Goal: Information Seeking & Learning: Learn about a topic

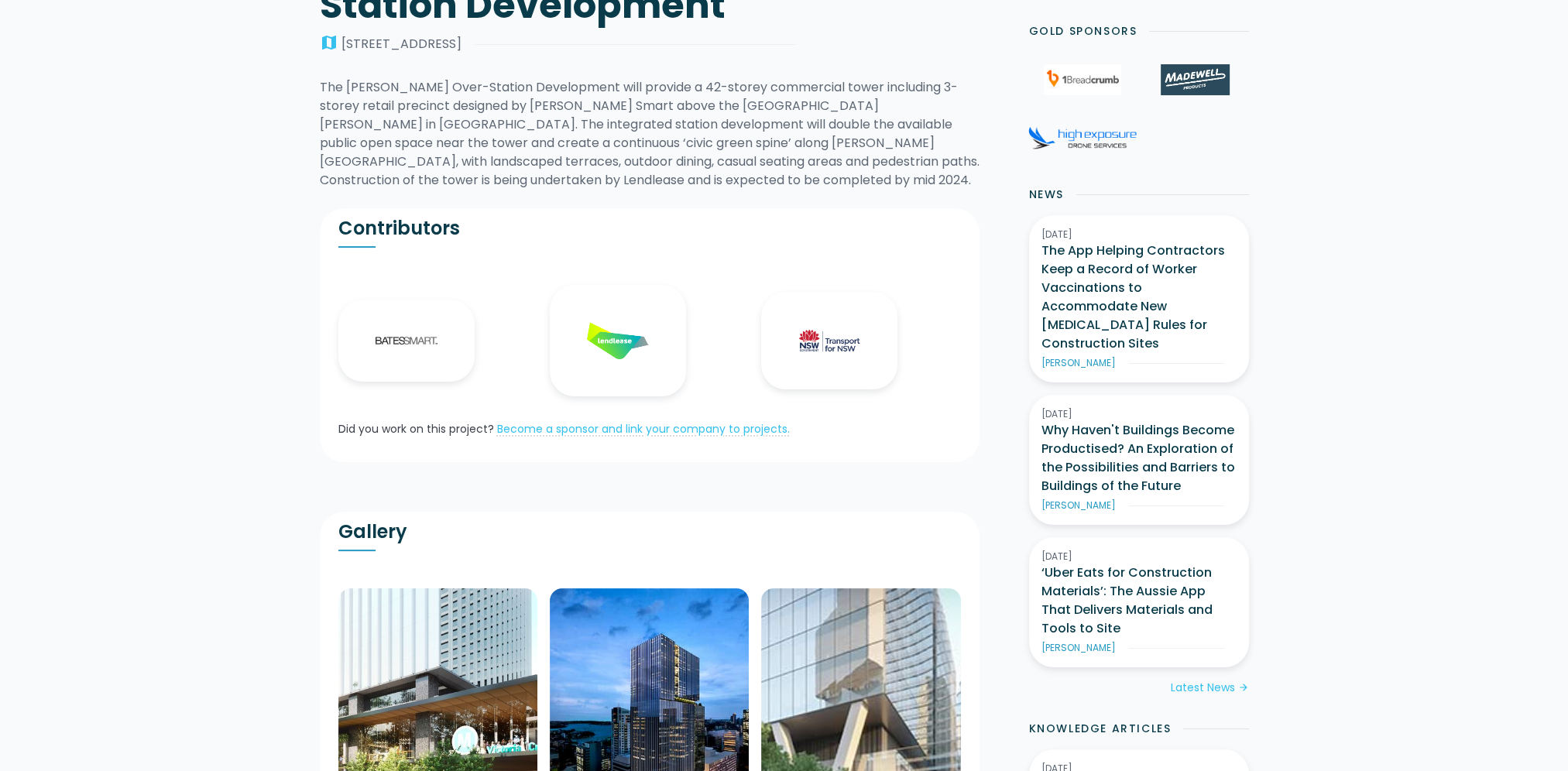
scroll to position [542, 0]
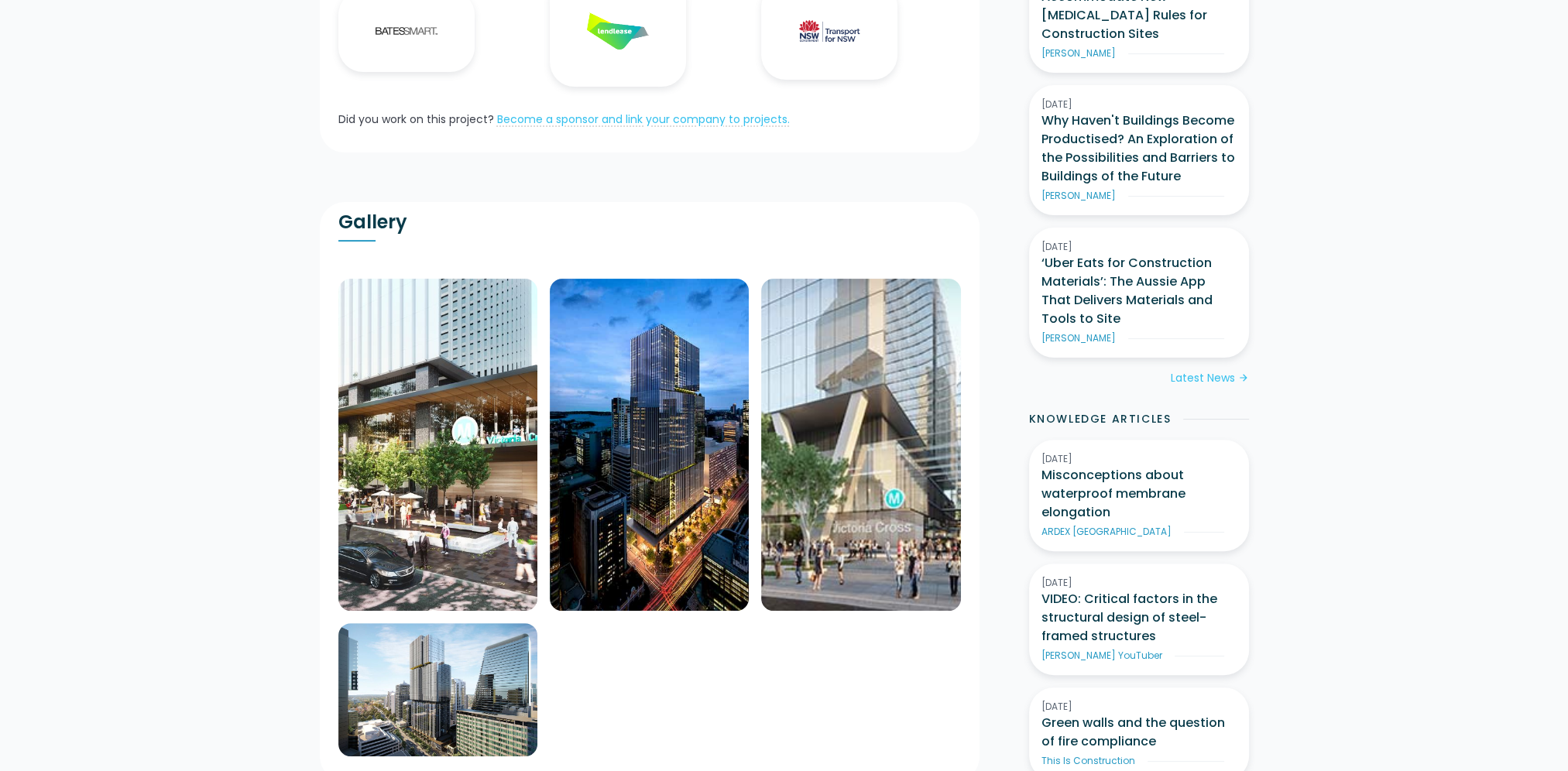
click at [425, 484] on img at bounding box center [438, 445] width 199 height 332
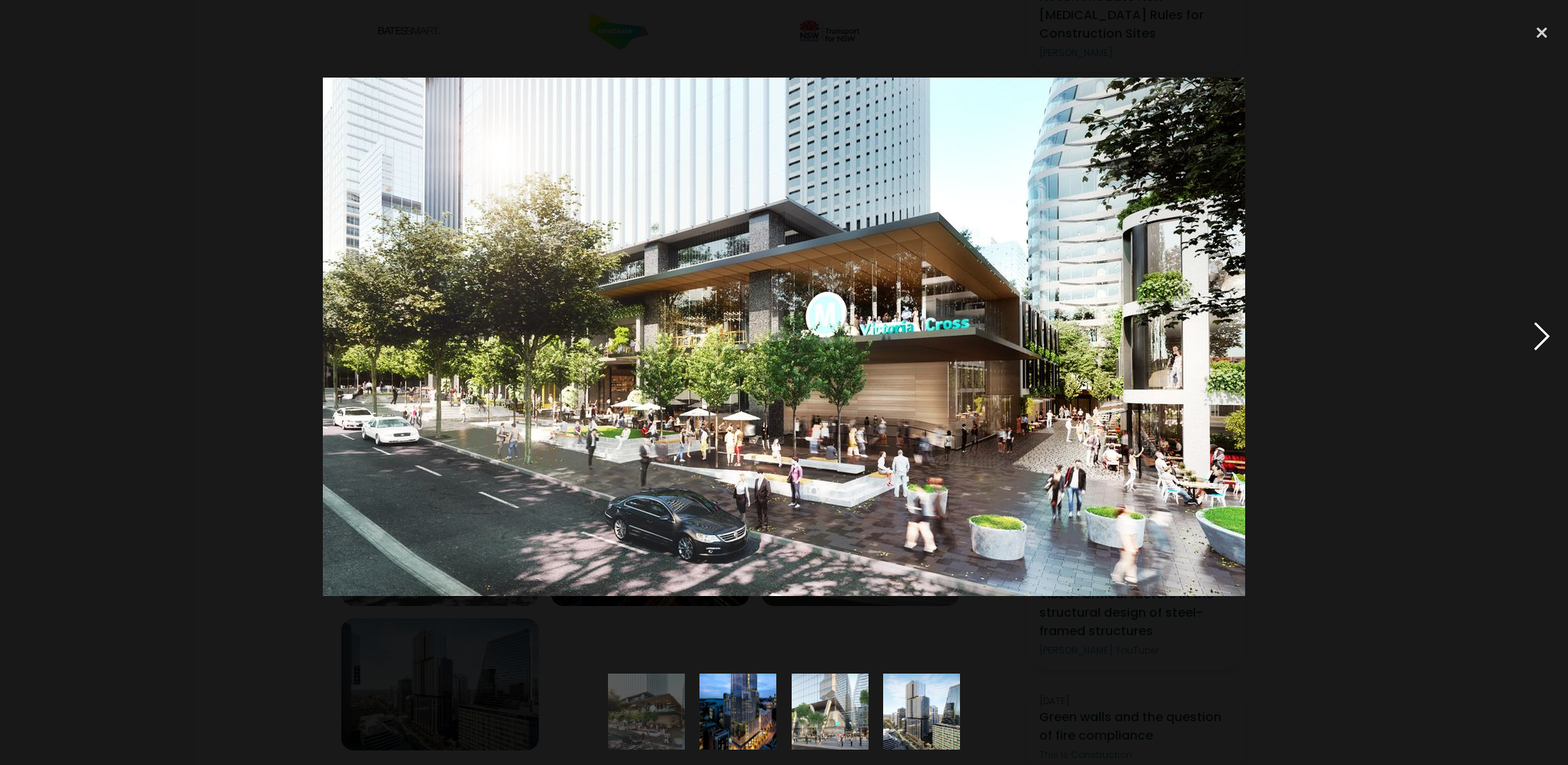
click at [1540, 343] on div at bounding box center [1541, 337] width 53 height 643
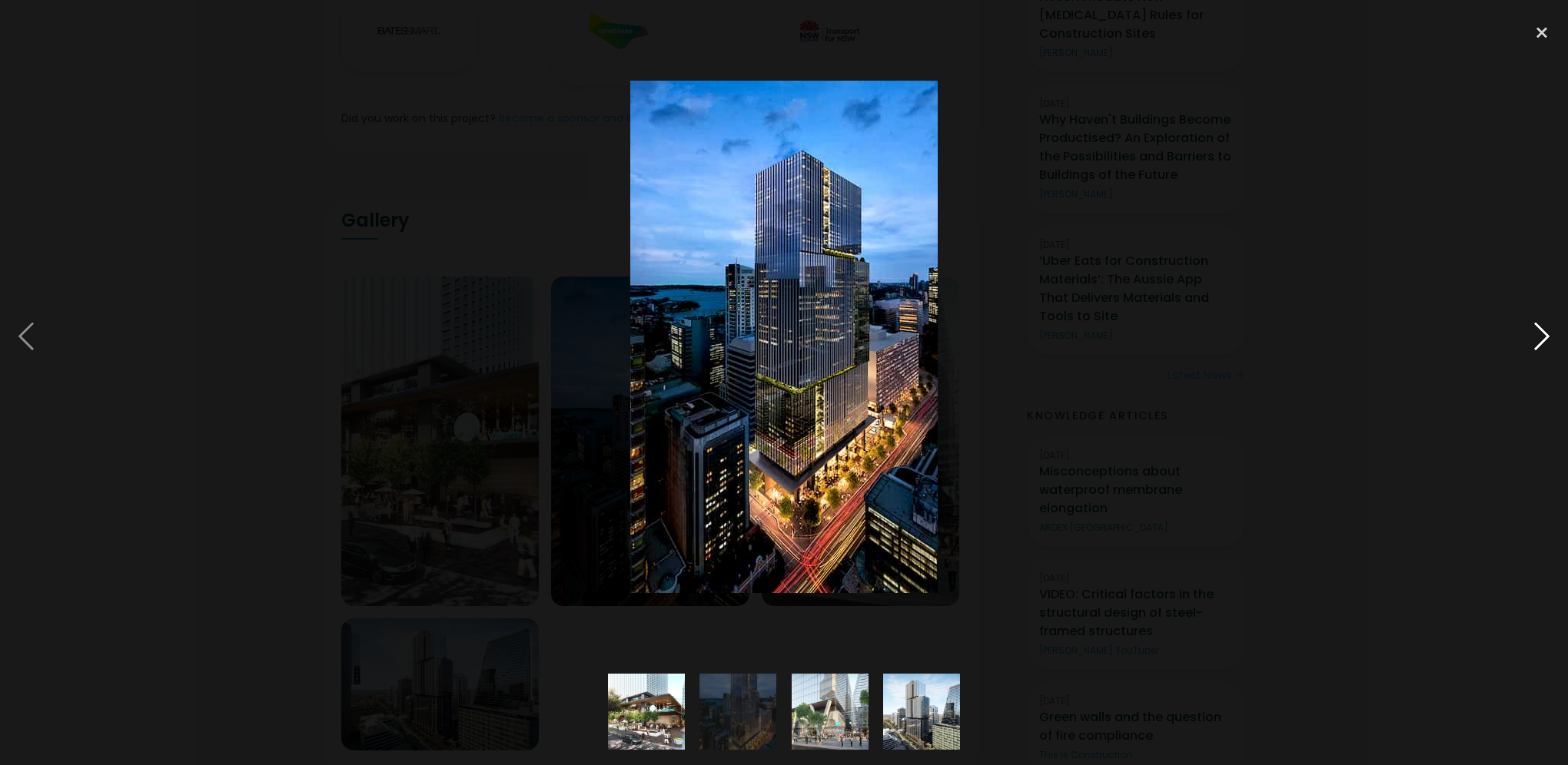
click at [1540, 343] on div at bounding box center [1541, 337] width 53 height 643
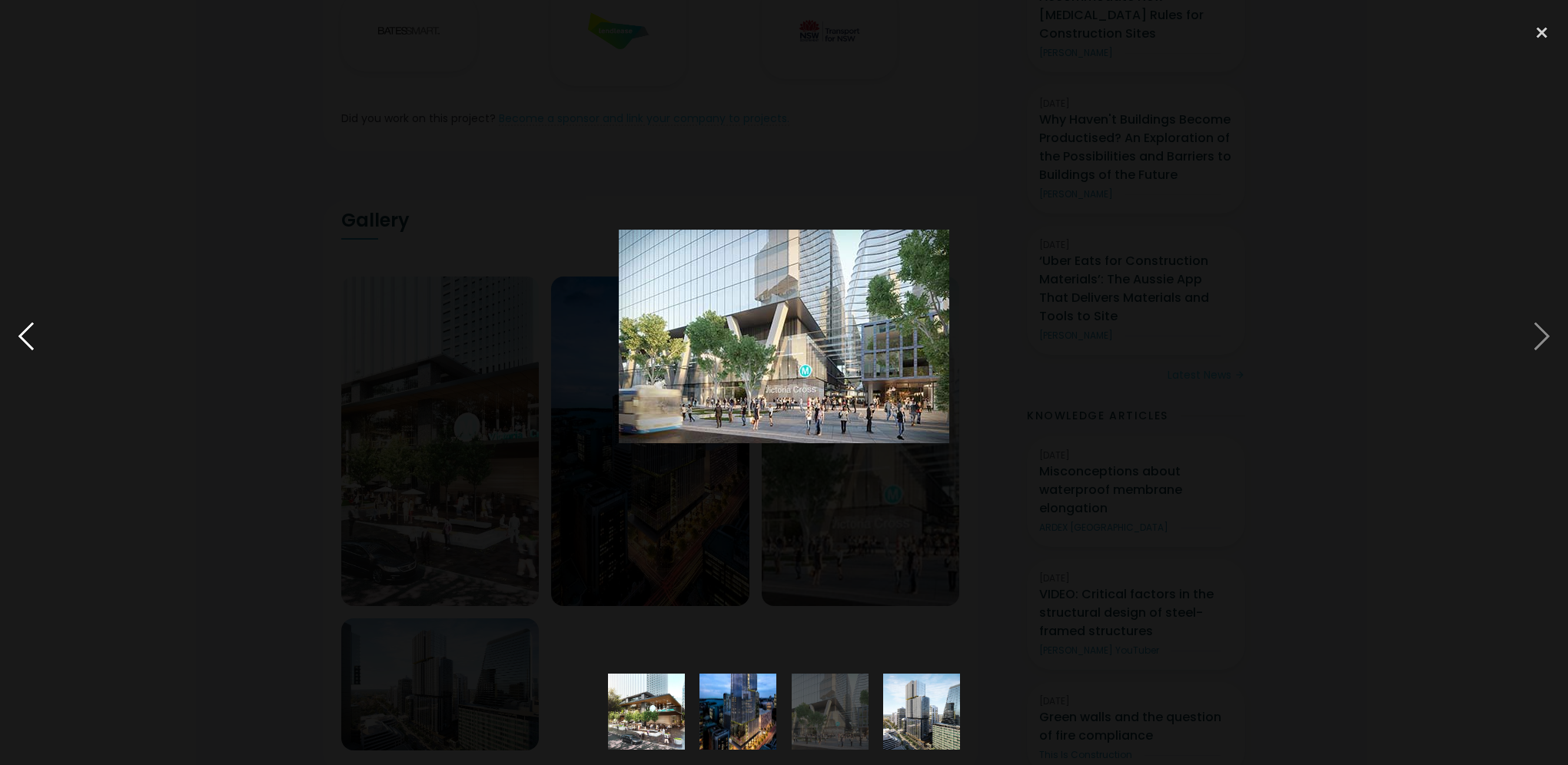
click at [41, 328] on div at bounding box center [26, 337] width 53 height 643
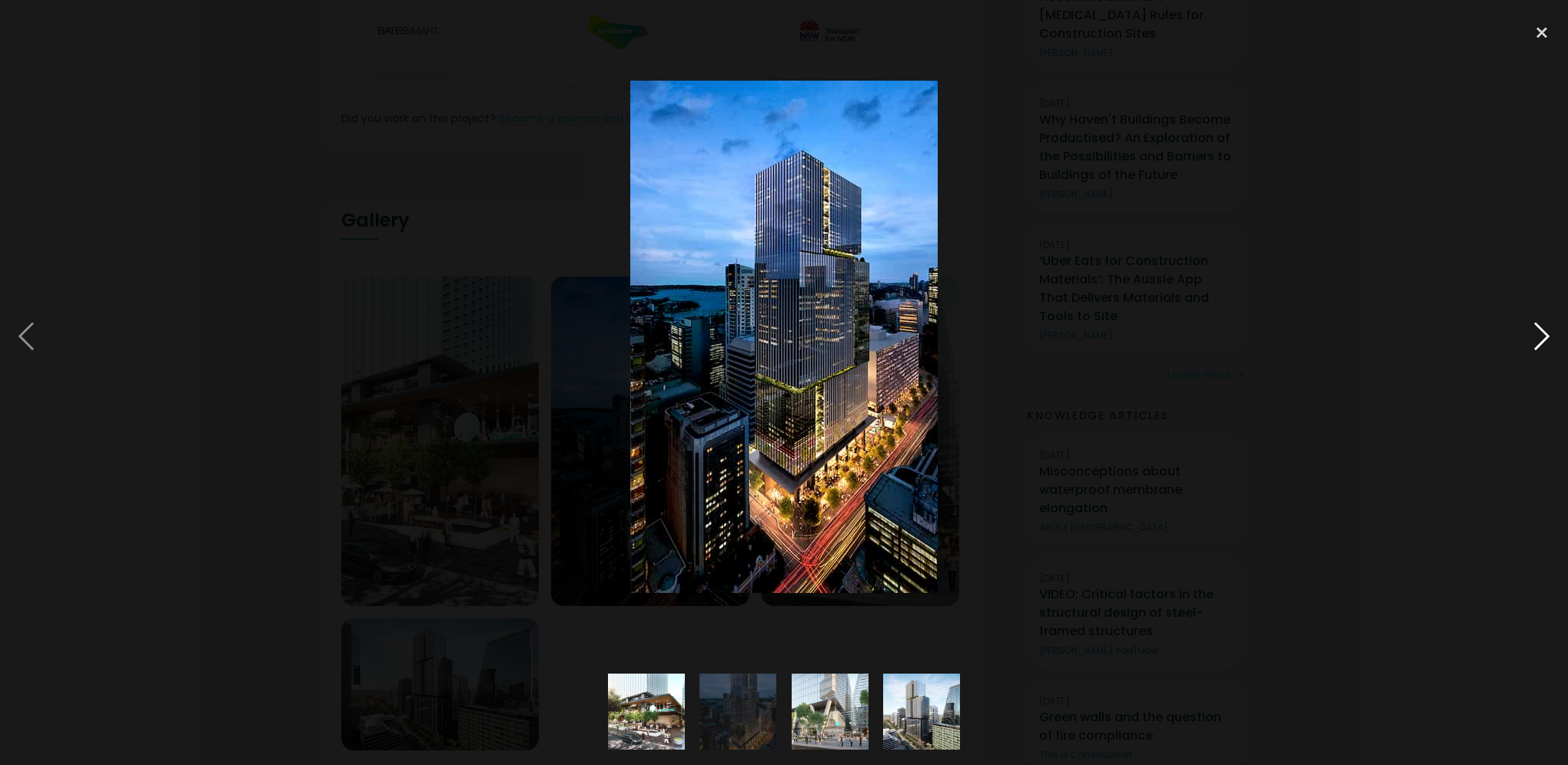
click at [1550, 337] on div at bounding box center [1541, 337] width 53 height 643
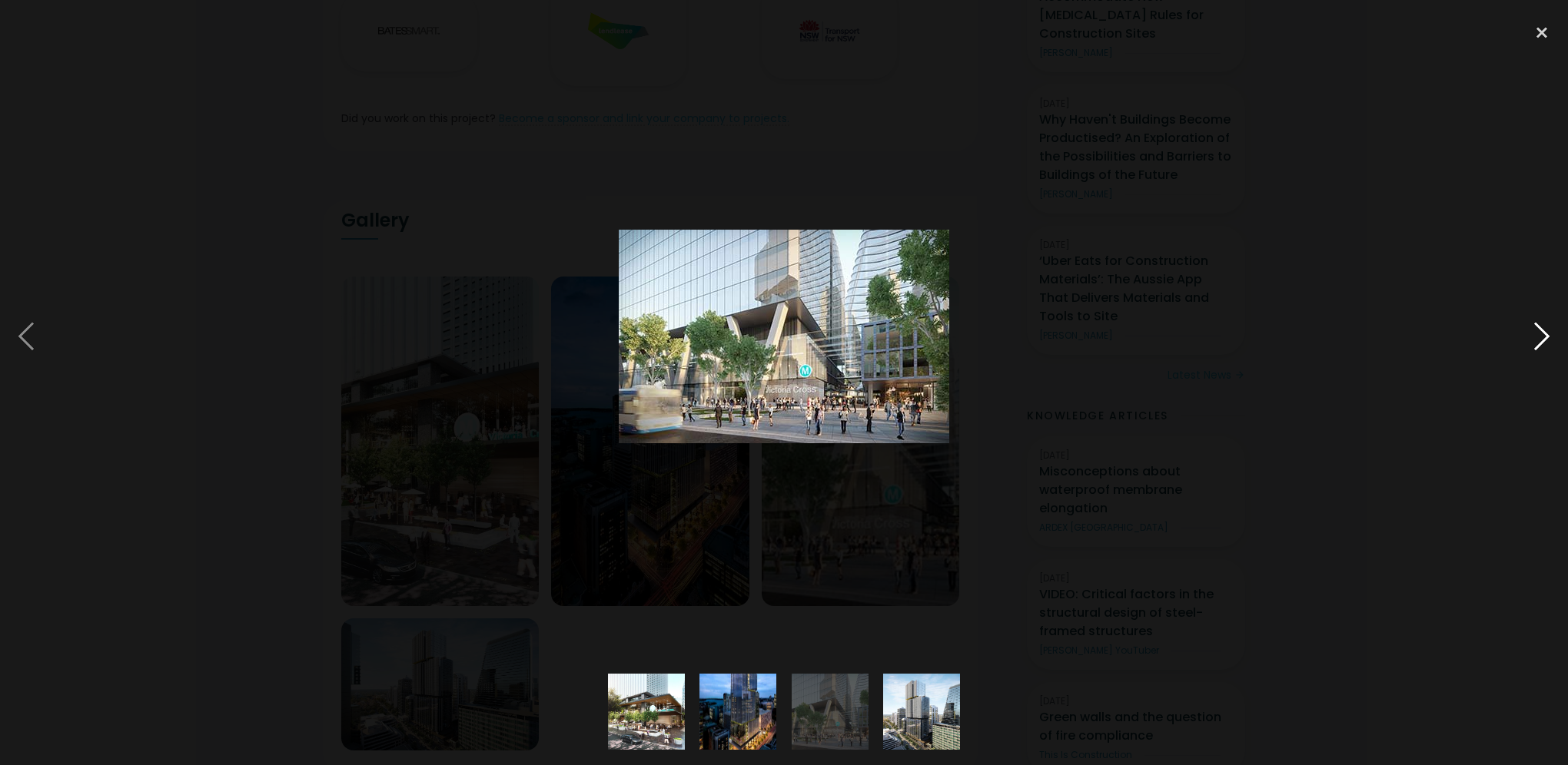
click at [1550, 337] on div at bounding box center [1541, 337] width 53 height 643
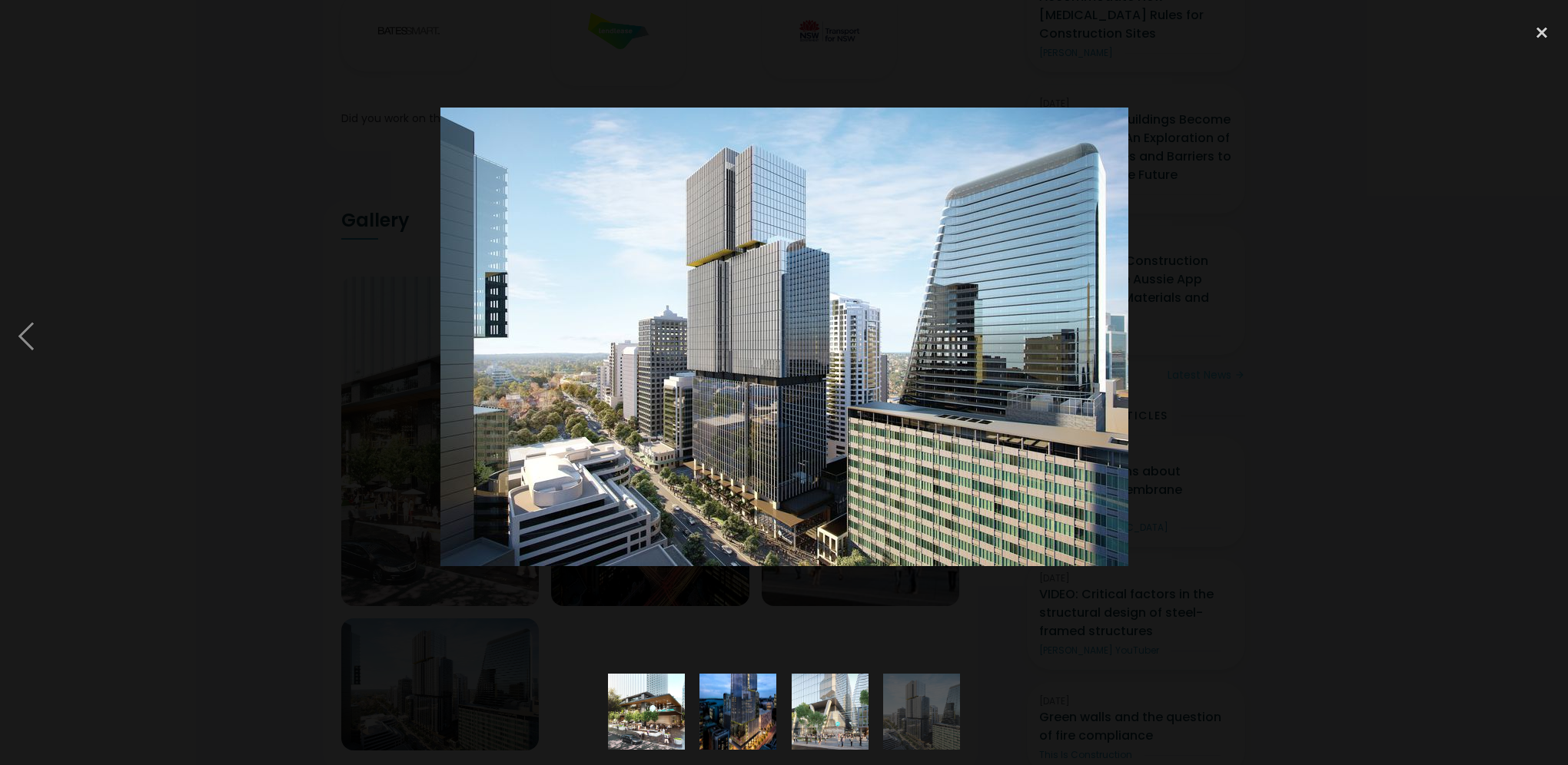
click at [1550, 337] on div at bounding box center [1541, 337] width 53 height 643
drag, startPoint x: 1543, startPoint y: 23, endPoint x: 1545, endPoint y: 33, distance: 10.2
click at [1543, 28] on div at bounding box center [1541, 32] width 53 height 34
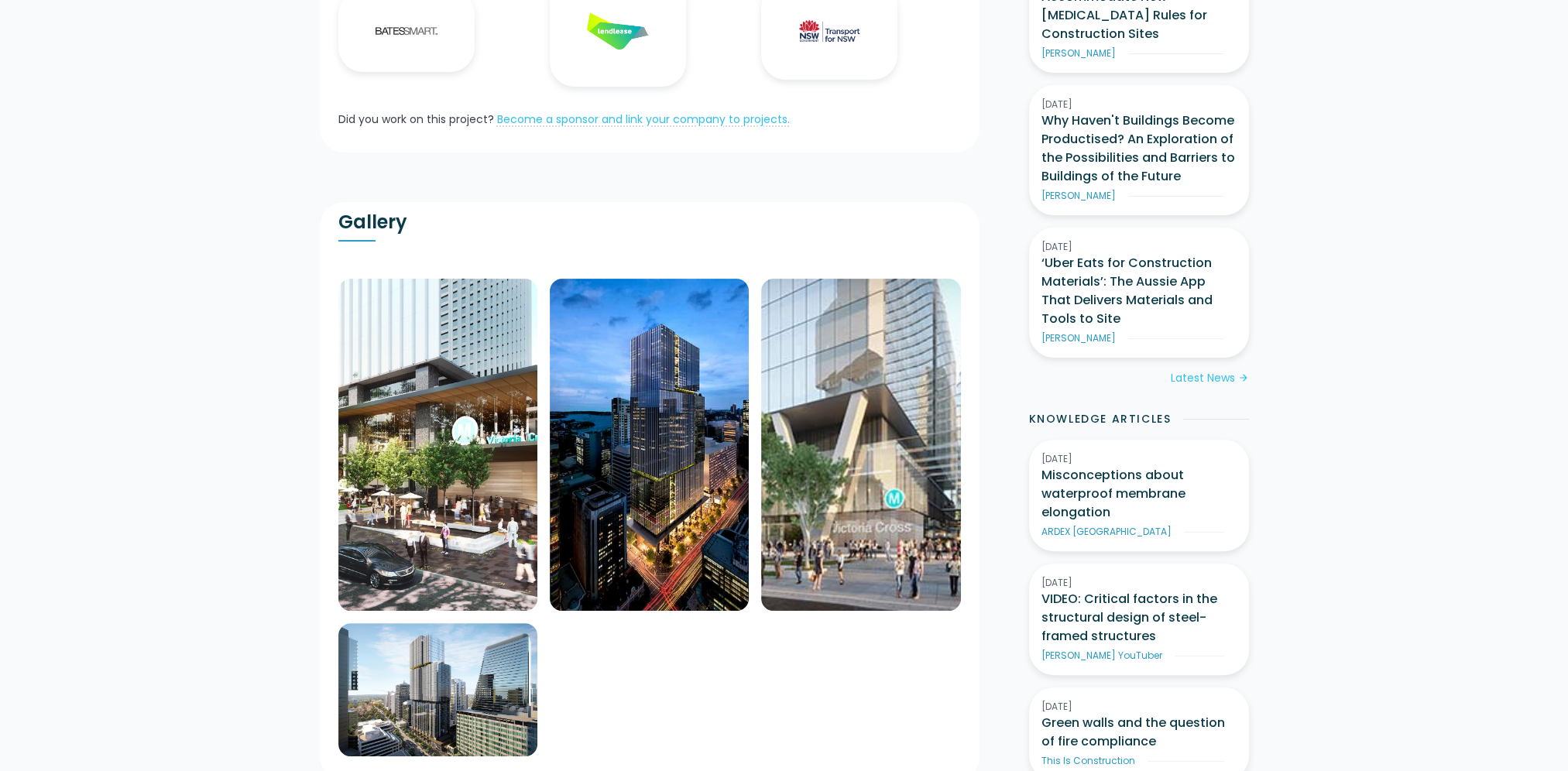
scroll to position [77, 0]
